Goal: Transaction & Acquisition: Purchase product/service

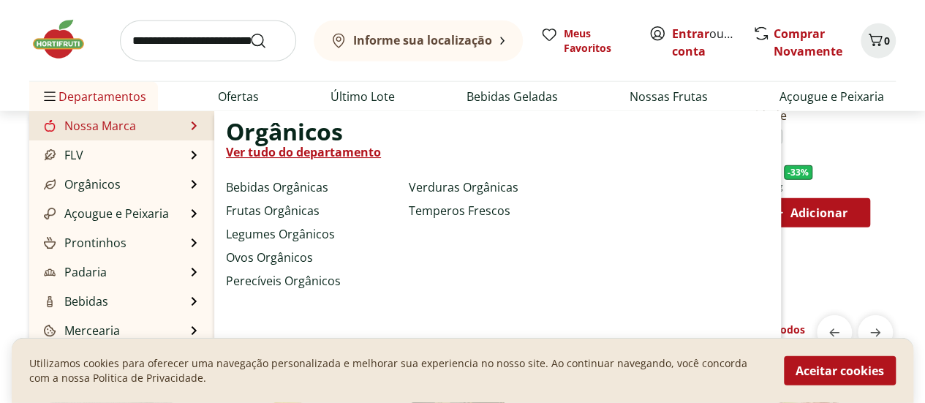
scroll to position [1756, 0]
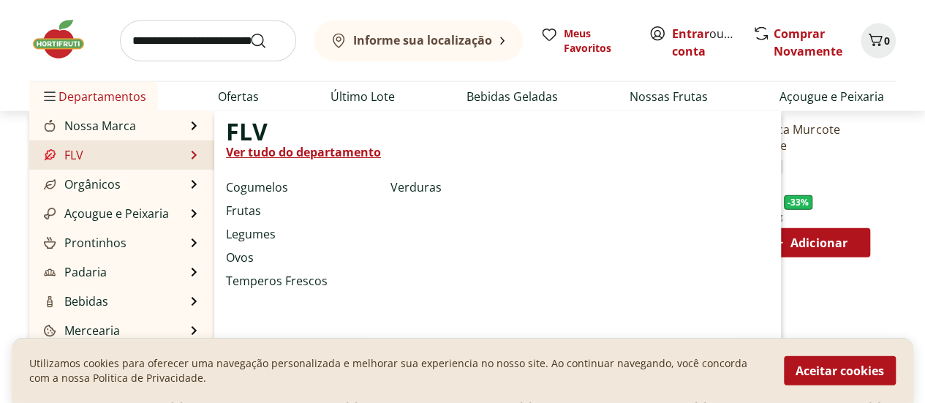
click at [291, 154] on link "Ver tudo do departamento" at bounding box center [303, 152] width 155 height 18
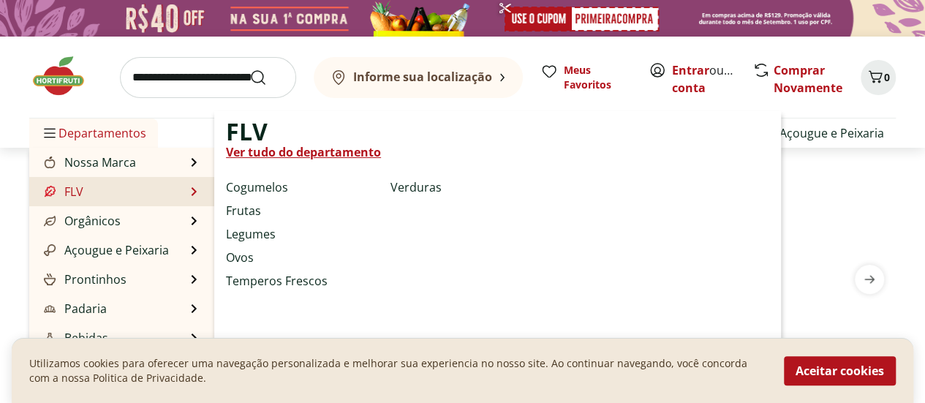
select select "**********"
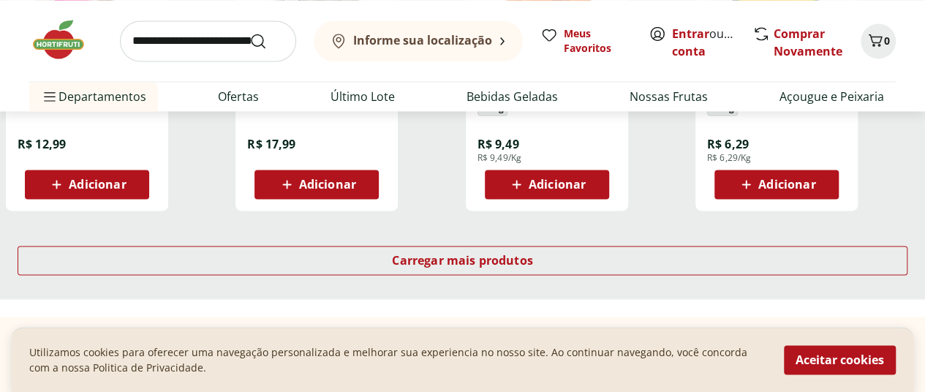
scroll to position [1024, 0]
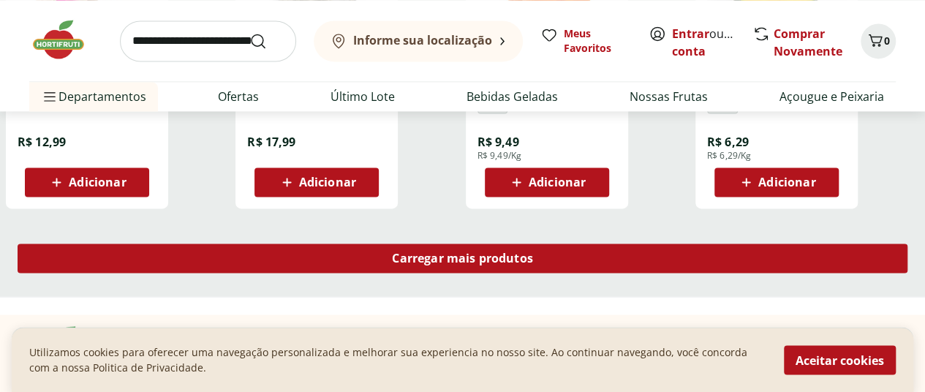
click at [533, 252] on span "Carregar mais produtos" at bounding box center [462, 258] width 141 height 12
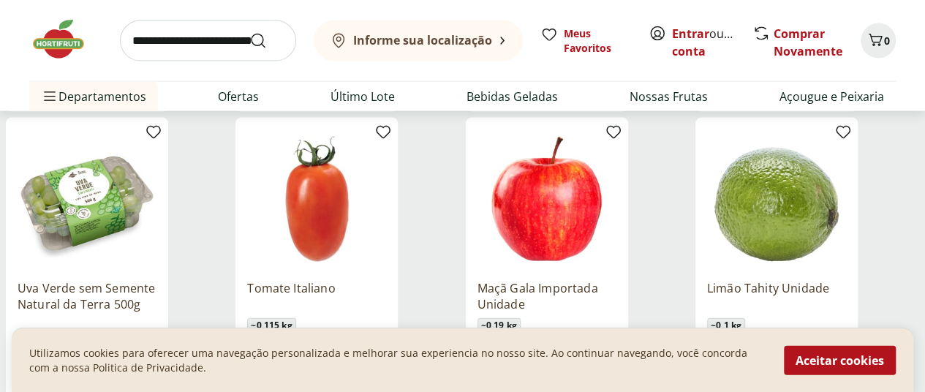
scroll to position [1536, 0]
